Goal: Navigation & Orientation: Find specific page/section

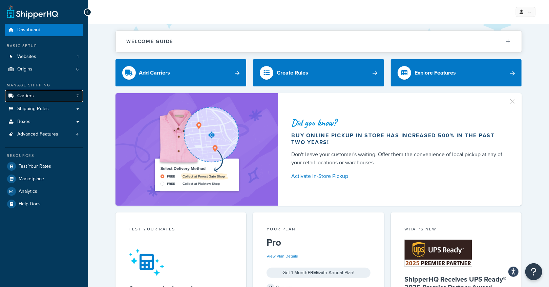
click at [40, 99] on link "Carriers 7" at bounding box center [44, 96] width 78 height 13
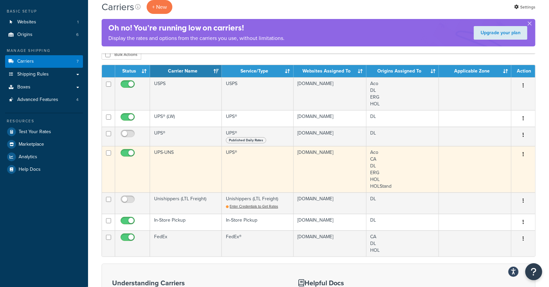
scroll to position [43, 0]
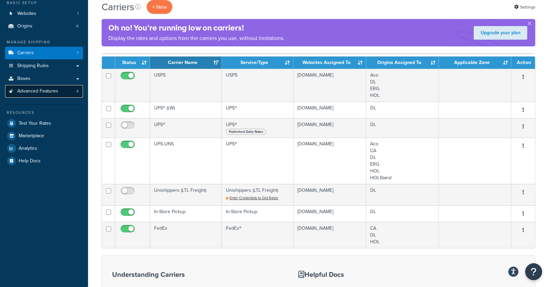
click at [42, 92] on span "Advanced Features" at bounding box center [37, 91] width 41 height 6
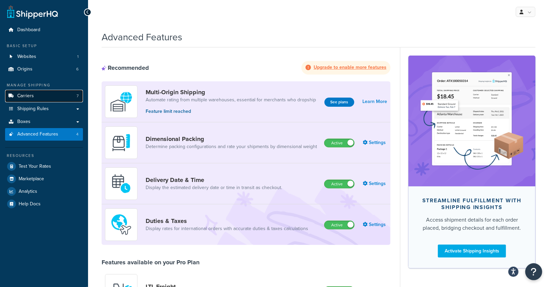
click at [27, 97] on span "Carriers" at bounding box center [25, 96] width 17 height 6
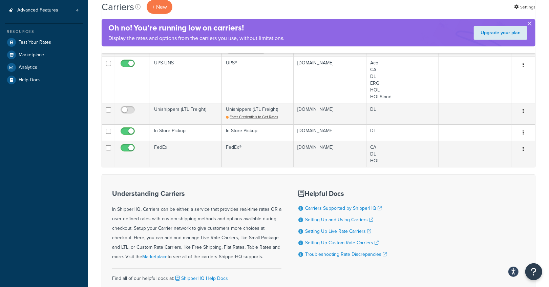
scroll to position [124, 0]
